Goal: Complete application form

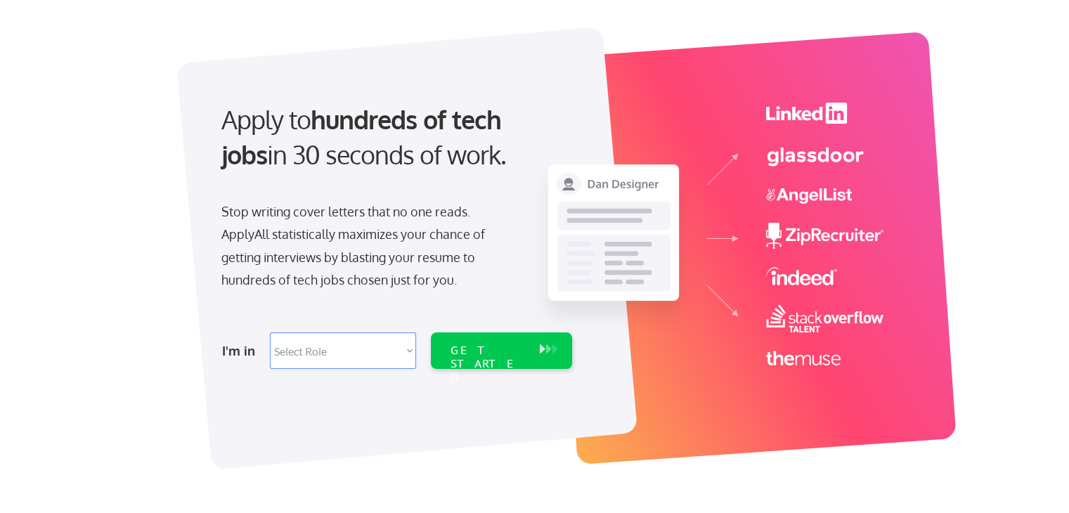
scroll to position [141, 0]
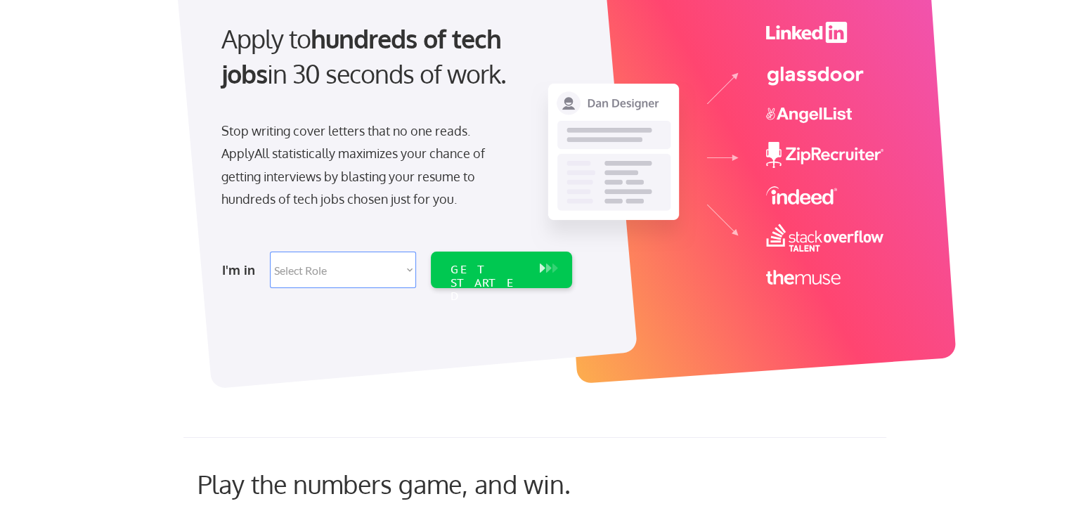
click at [405, 269] on select "Select Role Software Engineering Product Management Customer Success Sales UI/U…" at bounding box center [343, 270] width 146 height 37
select select ""sales""
click at [270, 252] on select "Select Role Software Engineering Product Management Customer Success Sales UI/U…" at bounding box center [343, 270] width 146 height 37
select select ""sales""
click at [474, 274] on div "GET STARTED" at bounding box center [487, 283] width 75 height 41
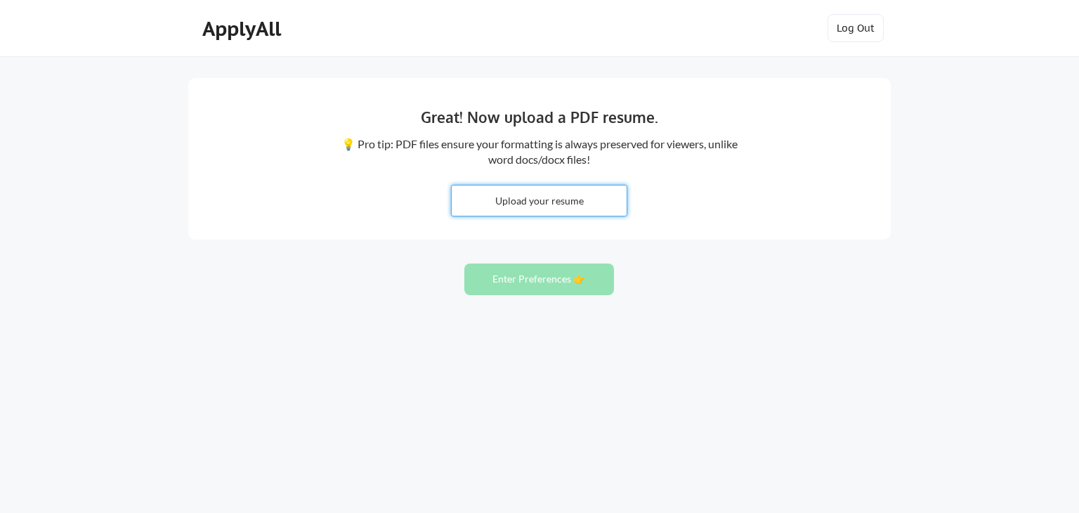
click at [571, 202] on input "file" at bounding box center [539, 200] width 175 height 30
type input "C:\fakepath\Sumanta Pani CSM style.pdf"
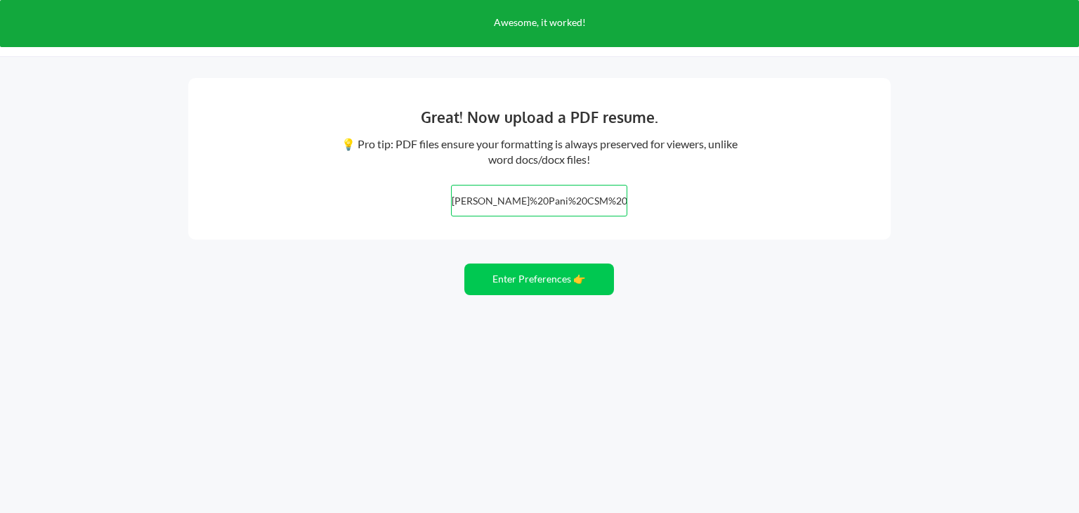
click at [972, 193] on div "Great! Now upload a PDF resume. 💡 Pro tip: PDF files ensure your formatting is …" at bounding box center [539, 256] width 1079 height 513
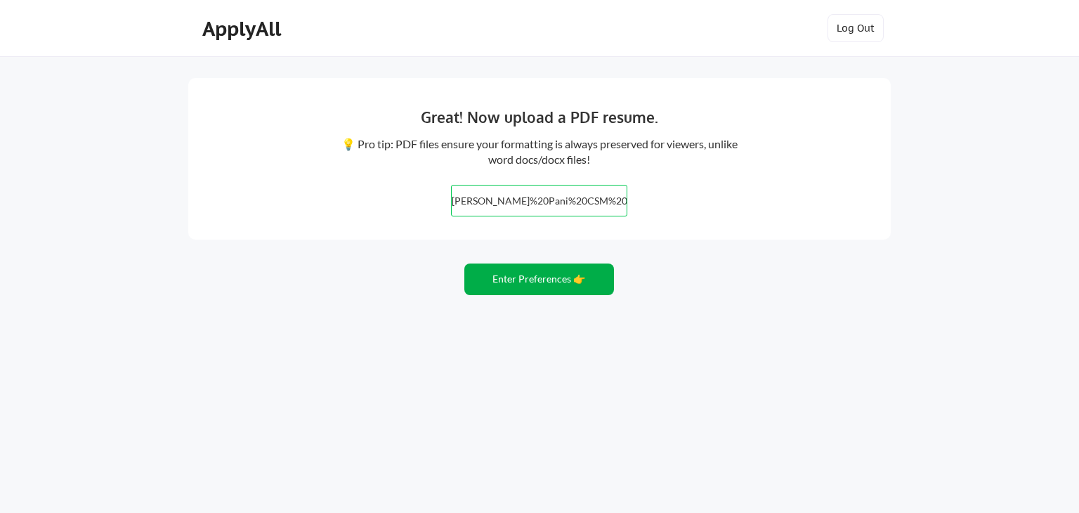
click at [569, 273] on button "Enter Preferences 👉" at bounding box center [539, 279] width 150 height 32
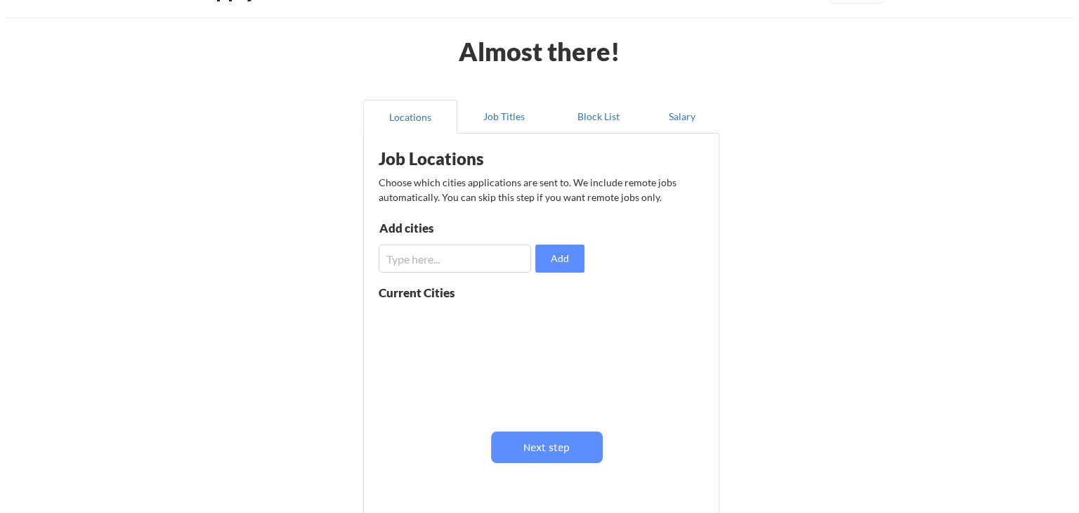
scroll to position [70, 0]
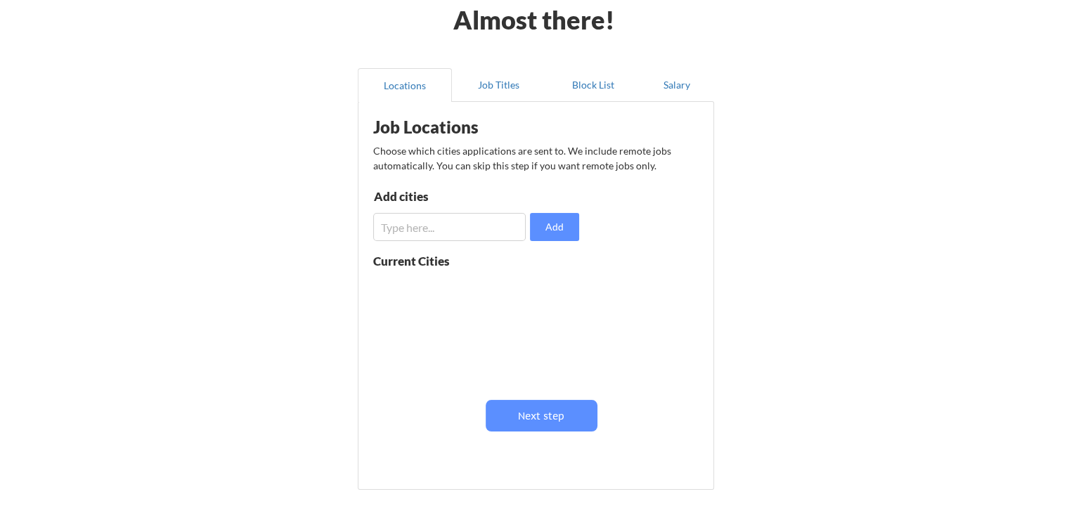
click at [427, 228] on input "input" at bounding box center [449, 227] width 152 height 28
type input "b"
type input "B"
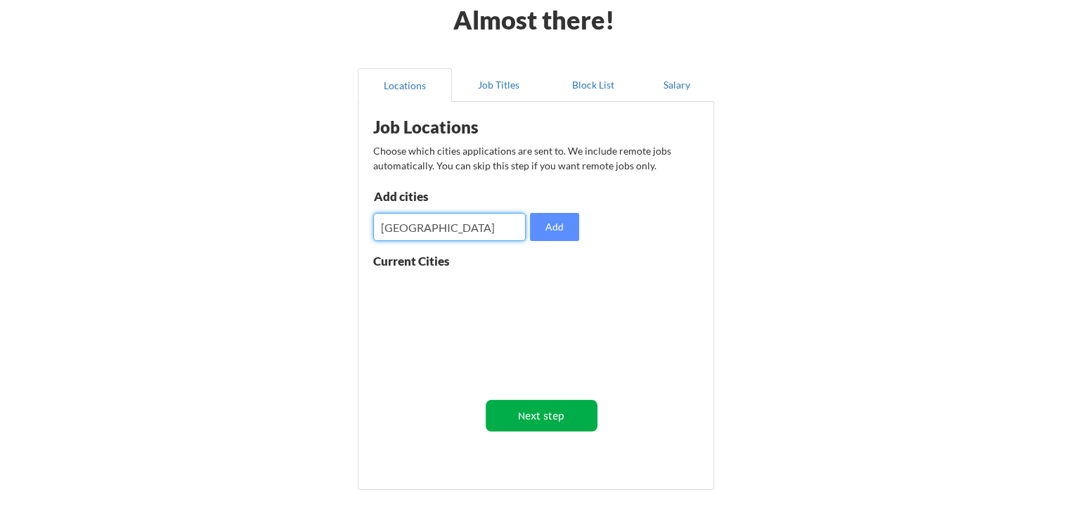
type input "kolkata"
click at [542, 419] on button "Next step" at bounding box center [542, 416] width 112 height 32
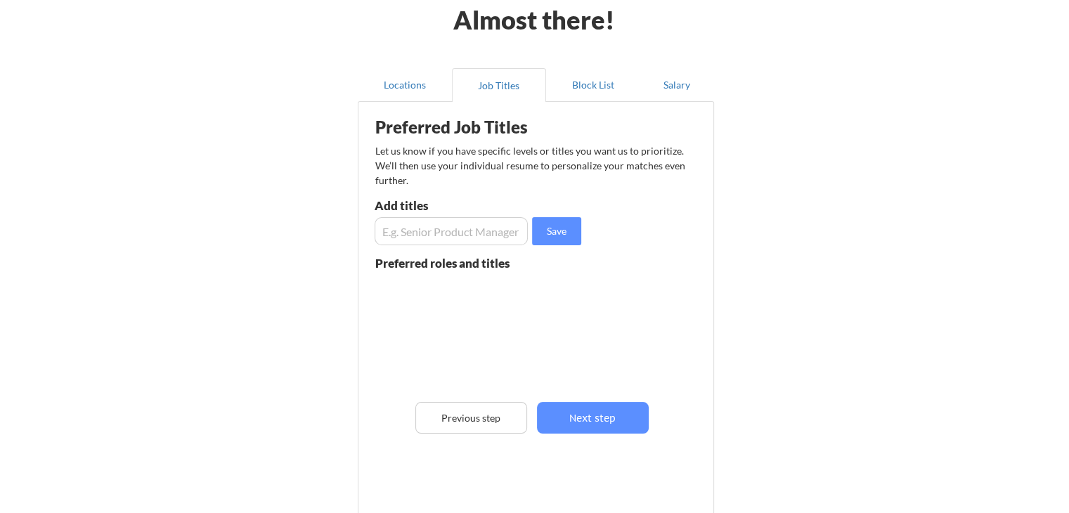
click at [471, 228] on input "input" at bounding box center [450, 231] width 153 height 28
click at [507, 234] on input "input" at bounding box center [450, 231] width 153 height 28
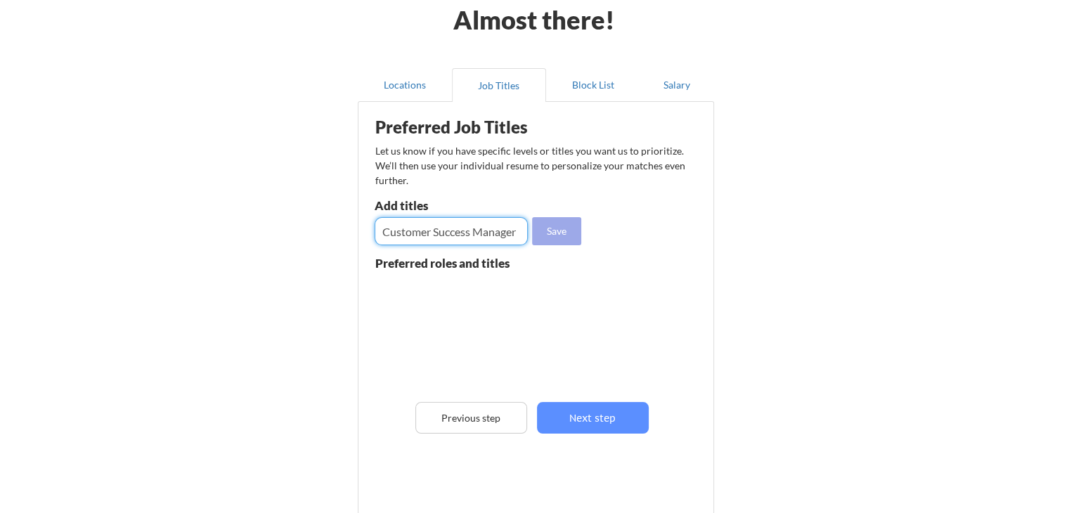
type input "Customer Success Manager"
click at [553, 228] on button "Save" at bounding box center [556, 231] width 49 height 28
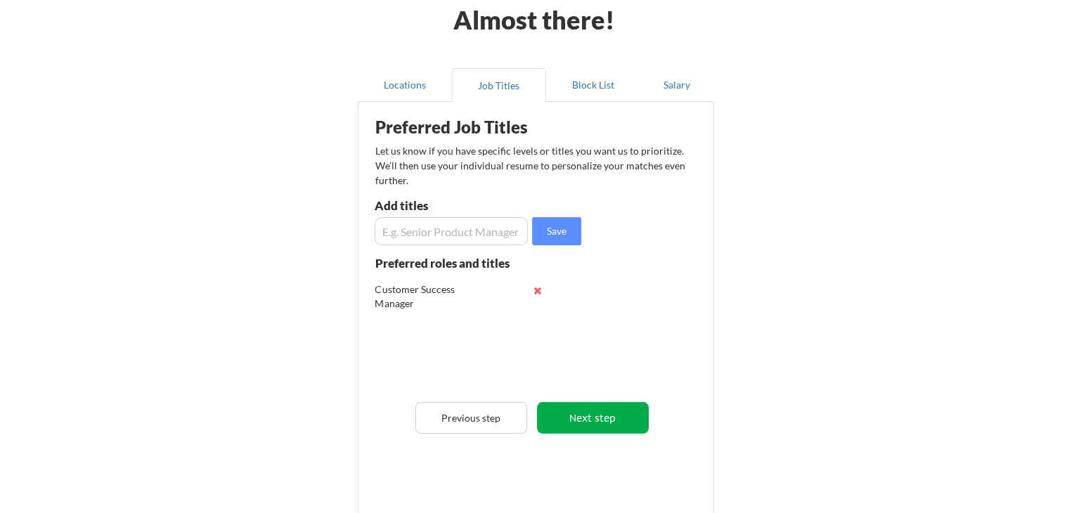
click at [572, 424] on button "Next step" at bounding box center [593, 418] width 112 height 32
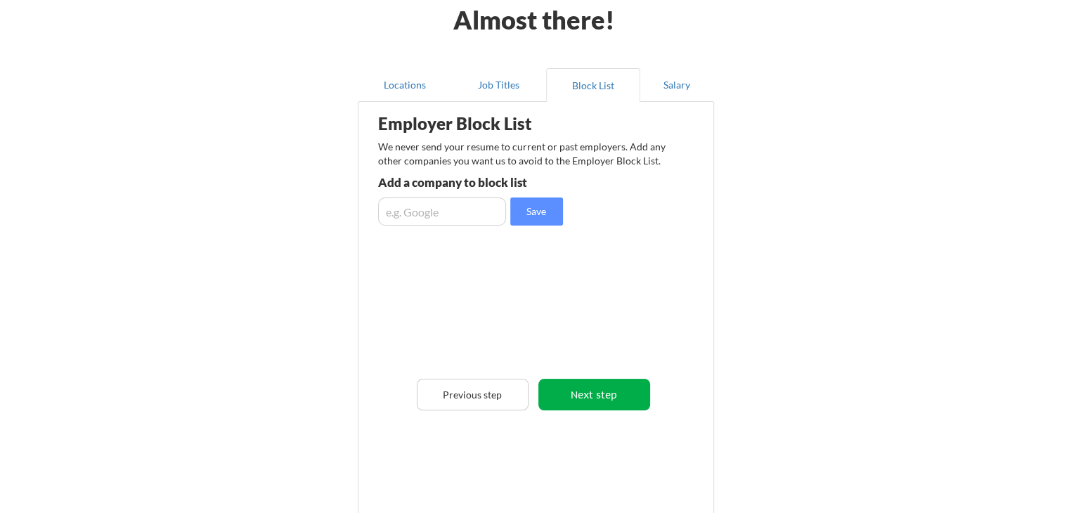
click at [568, 403] on button "Next step" at bounding box center [594, 395] width 112 height 32
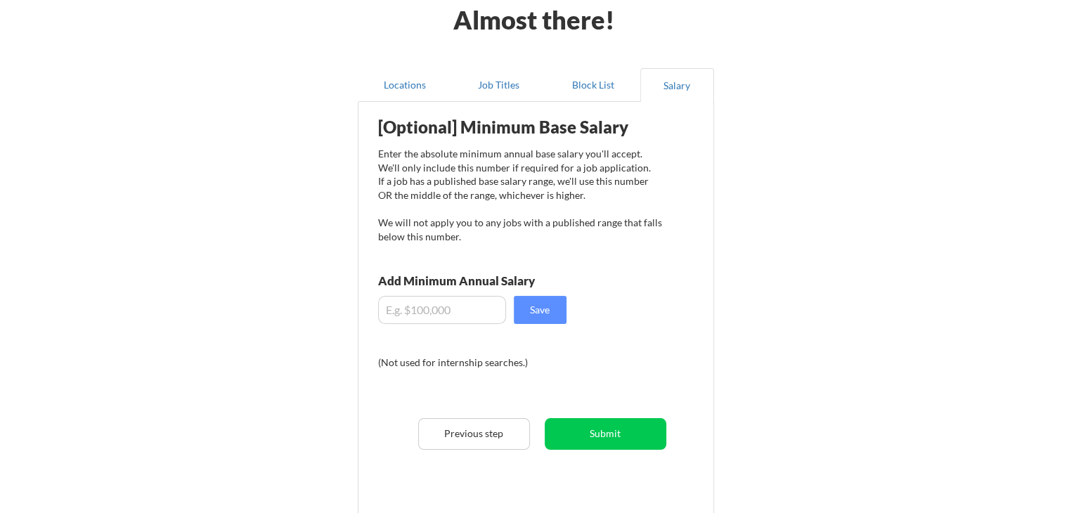
click at [486, 311] on input "input" at bounding box center [442, 310] width 128 height 28
type input "$30,000"
click at [535, 317] on button "Save" at bounding box center [540, 310] width 53 height 28
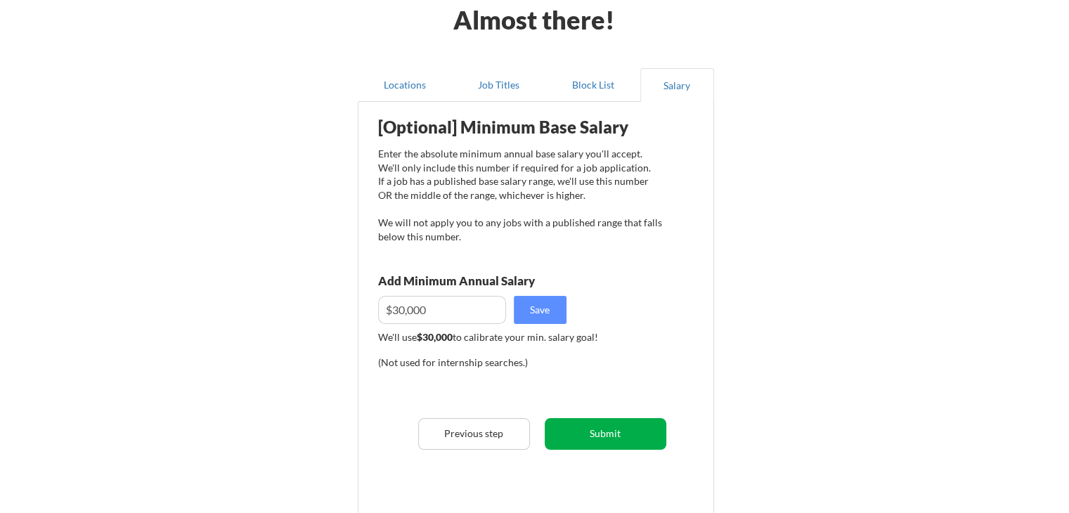
click at [585, 429] on button "Submit" at bounding box center [606, 434] width 122 height 32
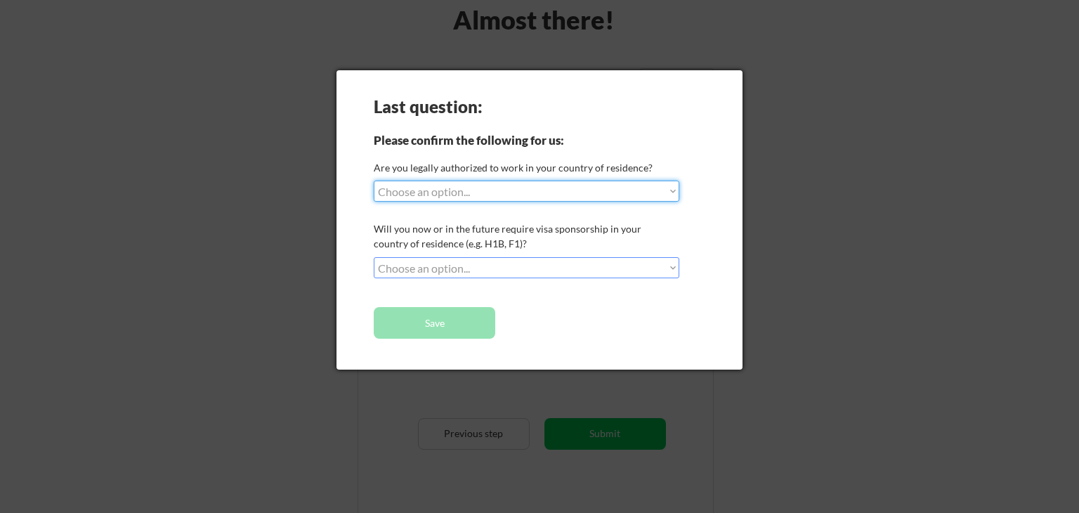
click at [676, 189] on select "Choose an option... Yes, I am a US Citizen Yes, I am a Canadian Citizen Yes, I …" at bounding box center [527, 191] width 306 height 21
select select ""yes__i_am_an_other_permanent_resident""
click at [374, 181] on select "Choose an option... Yes, I am a US Citizen Yes, I am a Canadian Citizen Yes, I …" at bounding box center [527, 191] width 306 height 21
click at [675, 267] on select "Choose an option... No, I will not need sponsorship Yes, I will need sponsorship" at bounding box center [527, 267] width 306 height 21
select select ""yes__i_will_need_sponsorship""
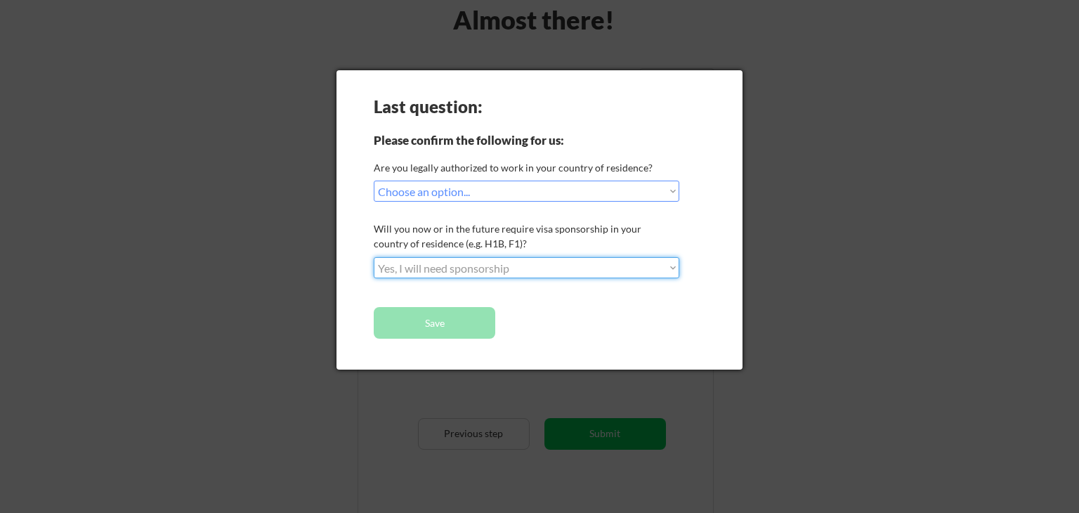
click at [374, 257] on select "Choose an option... No, I will not need sponsorship Yes, I will need sponsorship" at bounding box center [527, 267] width 306 height 21
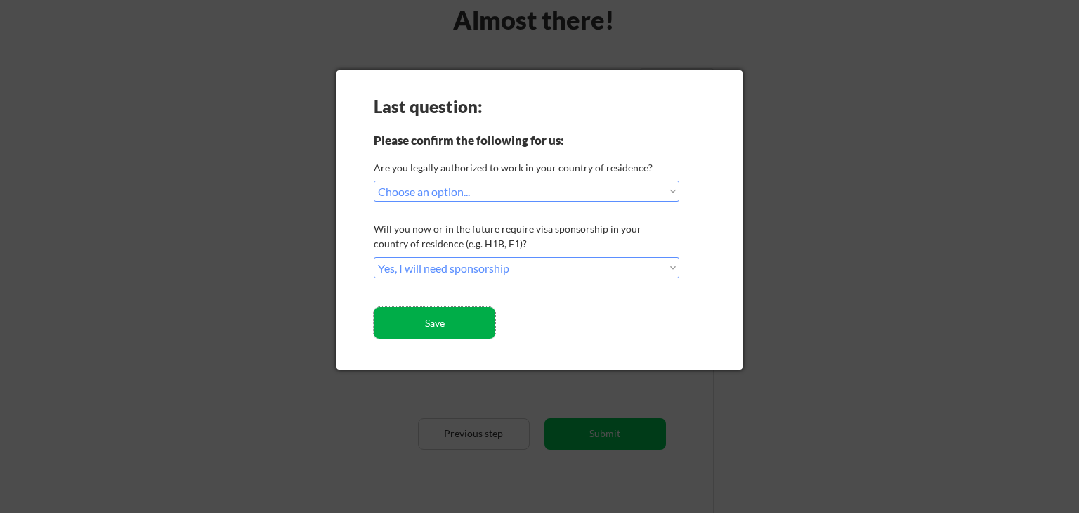
click at [454, 330] on button "Save" at bounding box center [435, 323] width 122 height 32
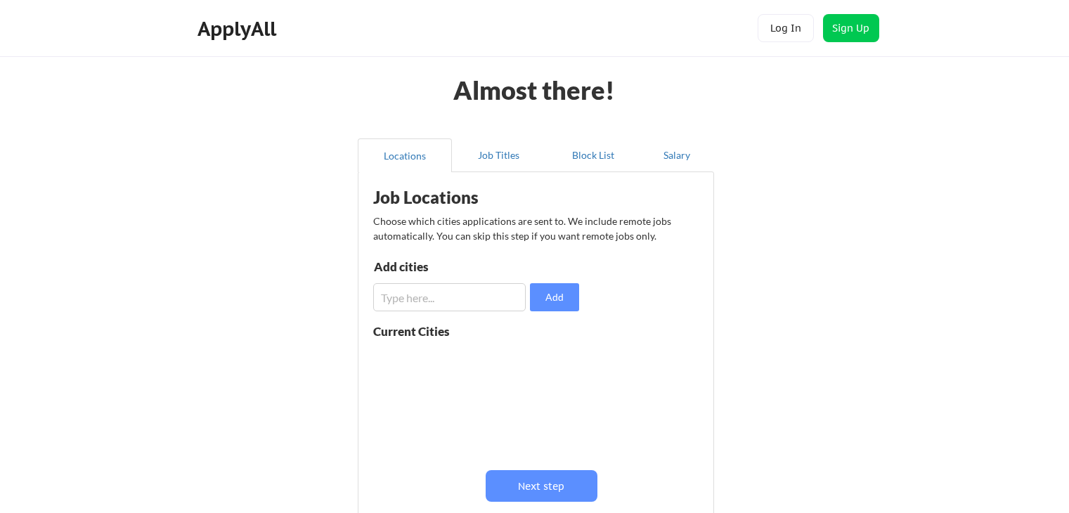
scroll to position [148, 0]
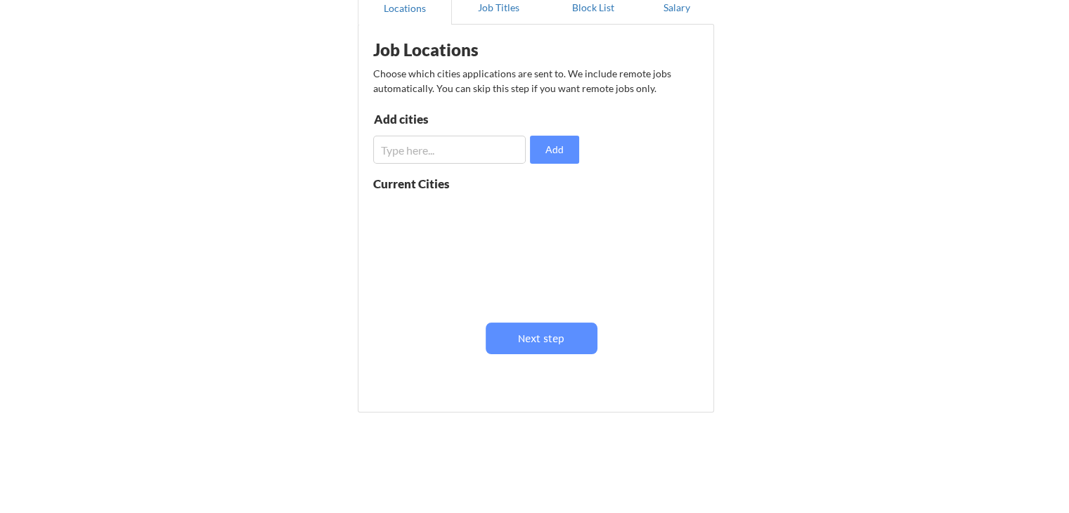
scroll to position [70, 0]
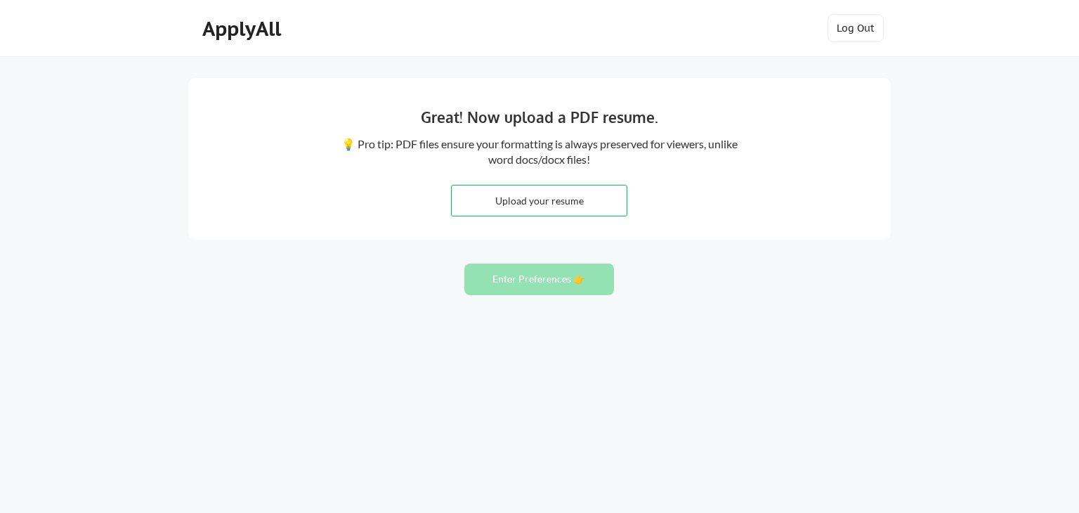
click at [878, 21] on button "Log Out" at bounding box center [856, 28] width 56 height 28
click at [863, 30] on button "Log Out" at bounding box center [856, 28] width 56 height 28
